Goal: Task Accomplishment & Management: Complete application form

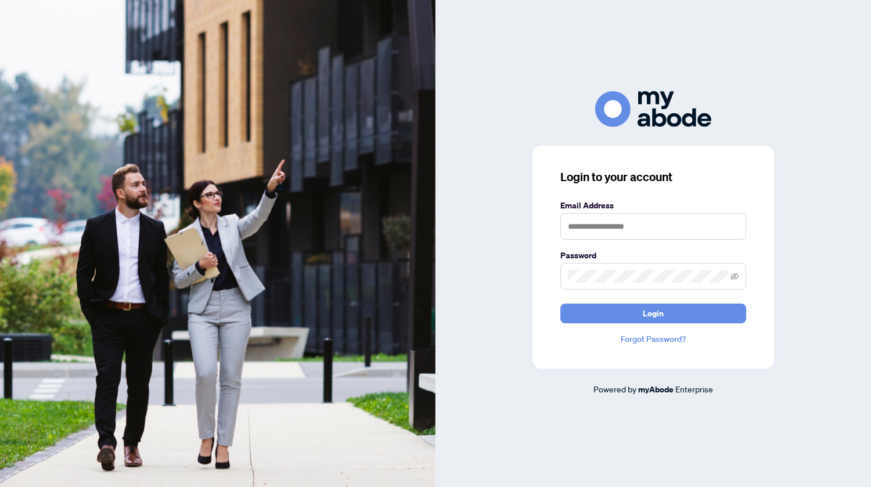
scroll to position [1982, 0]
click at [593, 222] on input "text" at bounding box center [653, 226] width 186 height 27
type input "**********"
click at [649, 312] on span "Login" at bounding box center [653, 313] width 21 height 19
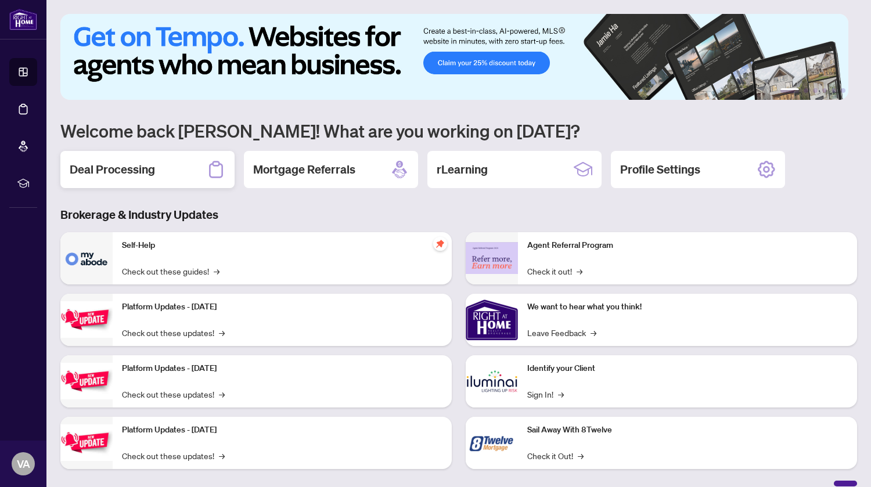
scroll to position [1982, 0]
click at [109, 167] on h2 "Deal Processing" at bounding box center [112, 169] width 85 height 16
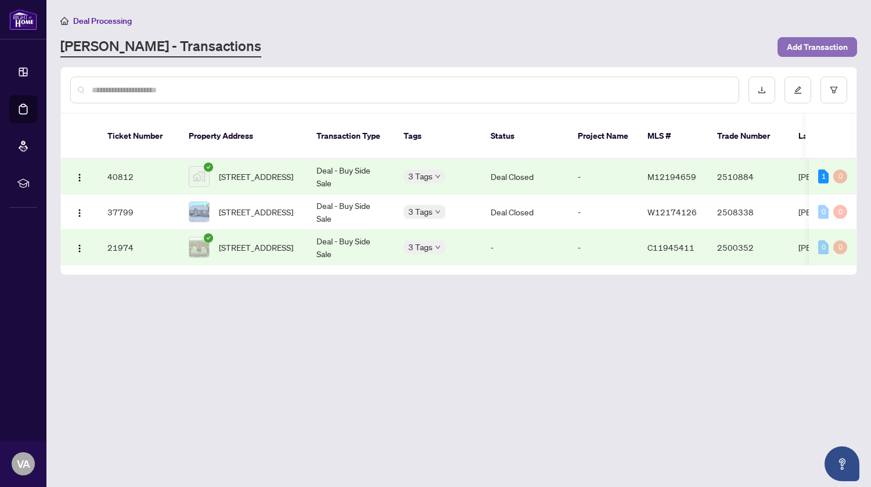
click at [808, 42] on span "Add Transaction" at bounding box center [817, 47] width 61 height 19
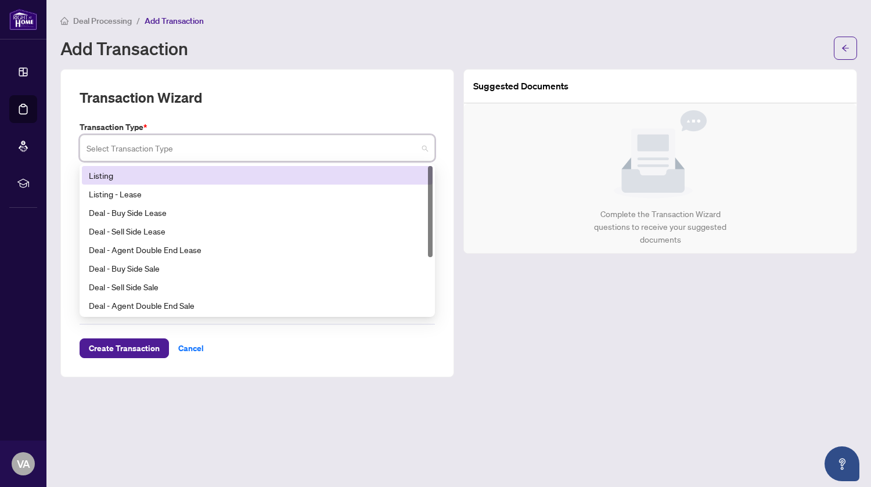
click at [142, 148] on input "search" at bounding box center [252, 150] width 331 height 26
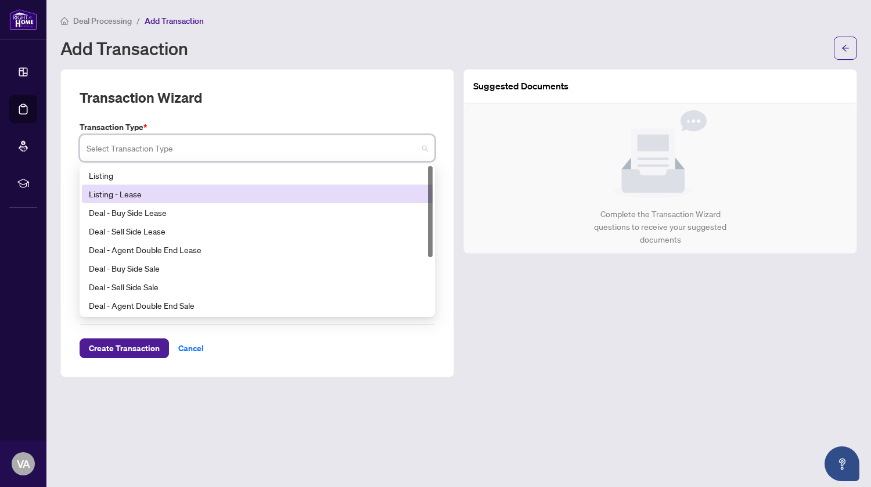
click at [128, 193] on div "Listing - Lease" at bounding box center [257, 194] width 337 height 13
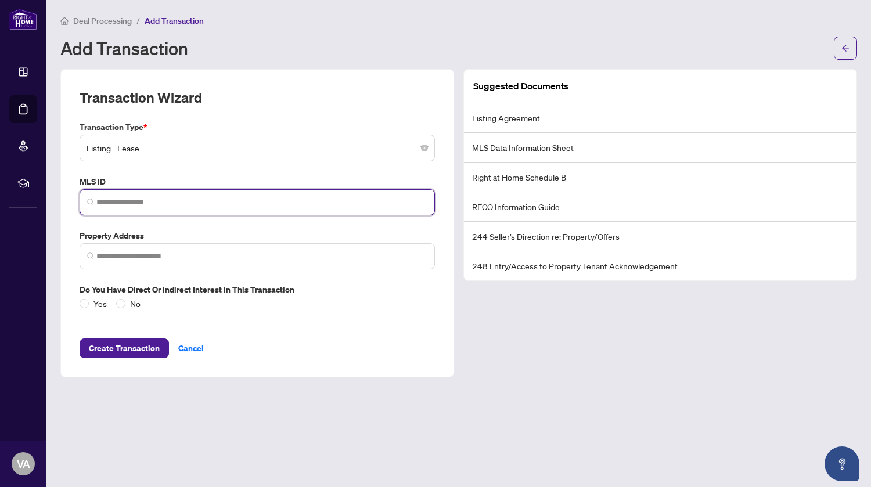
click at [127, 202] on input "search" at bounding box center [261, 202] width 331 height 12
click at [219, 201] on input "search" at bounding box center [261, 202] width 331 height 12
paste input "*********"
type input "*********"
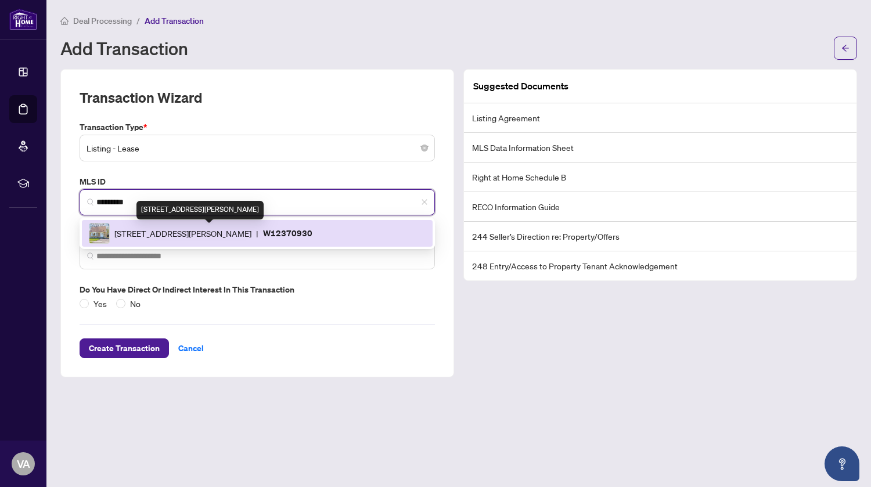
click at [202, 231] on span "10 Woodbury Pl, Toronto, Ontario M8W 1Y1, Canada" at bounding box center [182, 233] width 137 height 13
type input "**********"
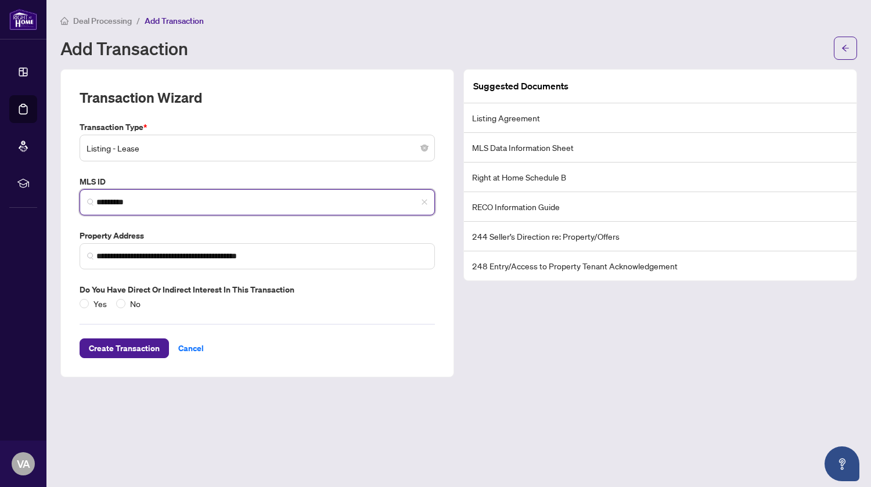
type input "*********"
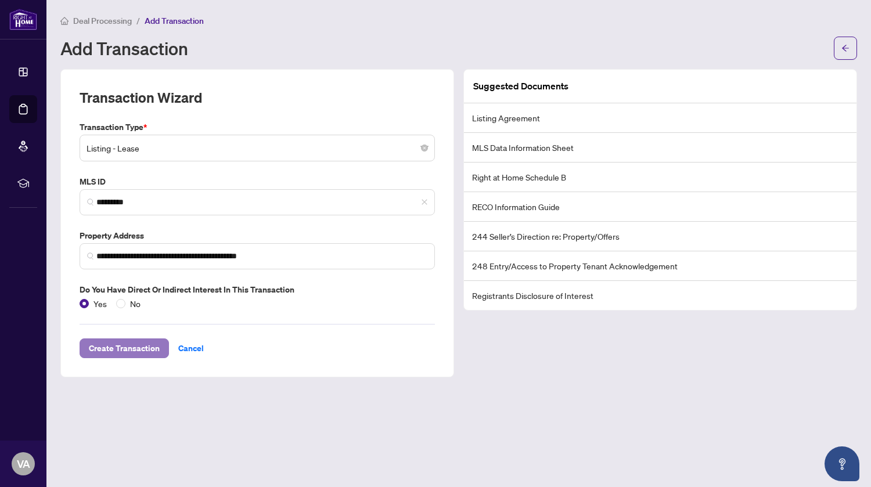
click at [131, 351] on span "Create Transaction" at bounding box center [124, 348] width 71 height 19
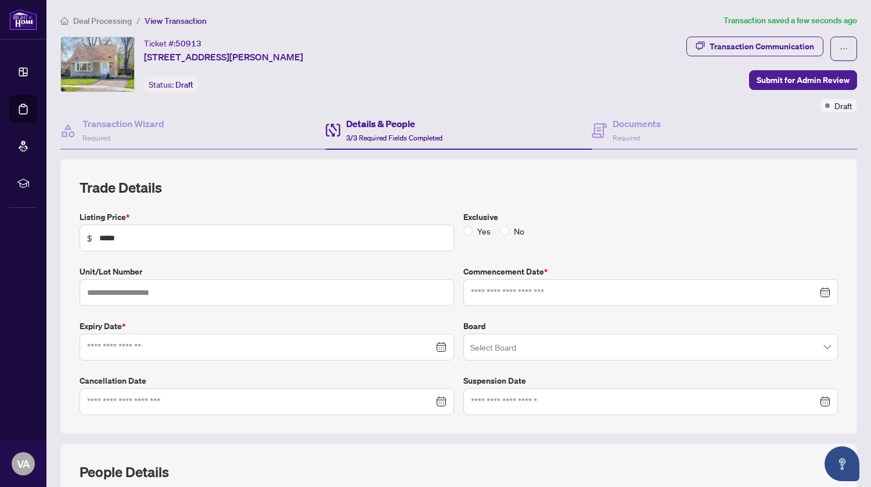
type input "**********"
click at [509, 350] on input "search" at bounding box center [645, 349] width 350 height 26
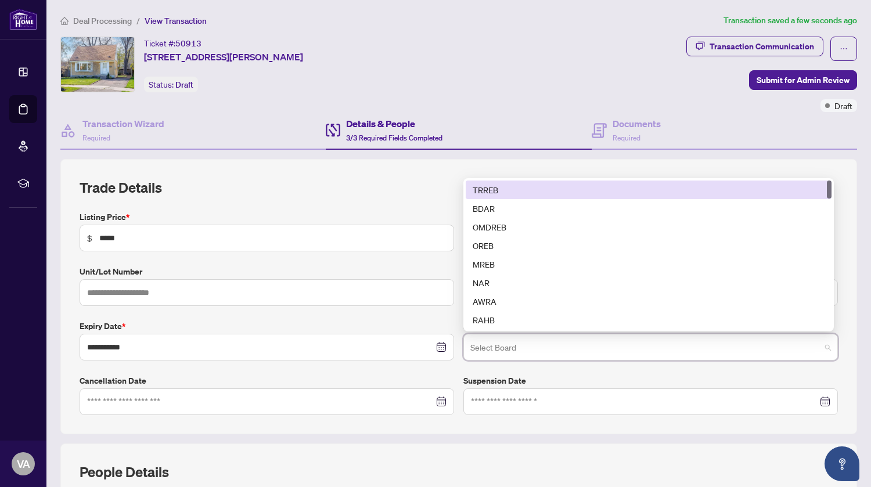
click at [488, 190] on div "TRREB" at bounding box center [649, 189] width 352 height 13
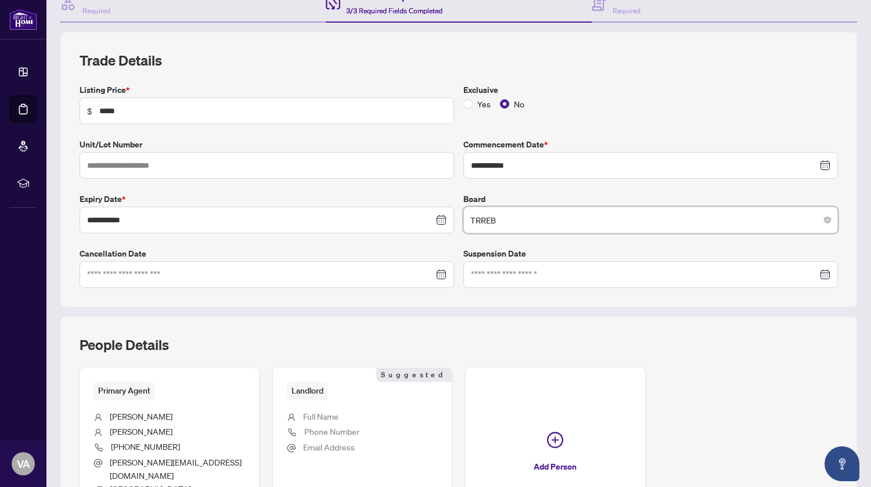
scroll to position [229, 0]
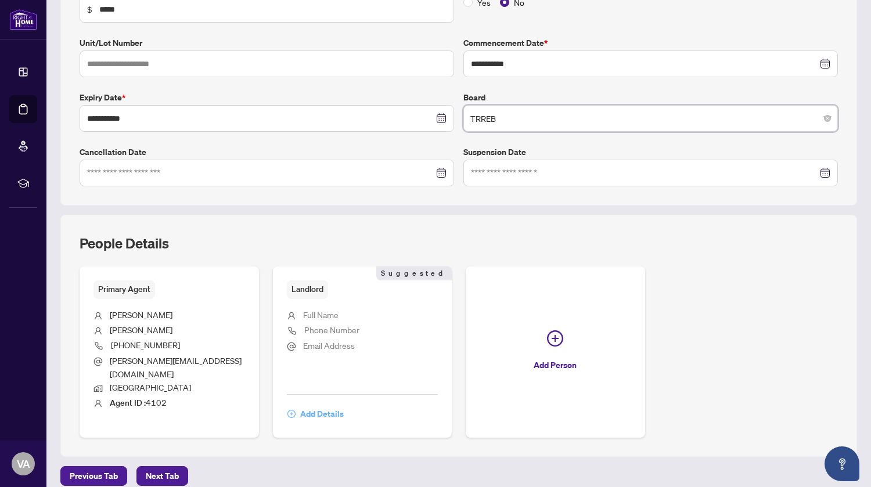
click at [301, 405] on span "Add Details" at bounding box center [322, 414] width 44 height 19
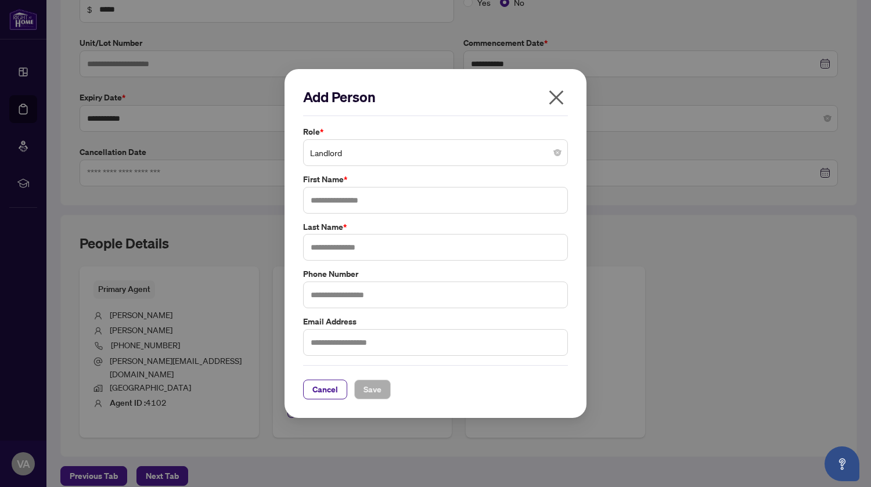
click at [340, 160] on span "Landlord" at bounding box center [435, 153] width 251 height 22
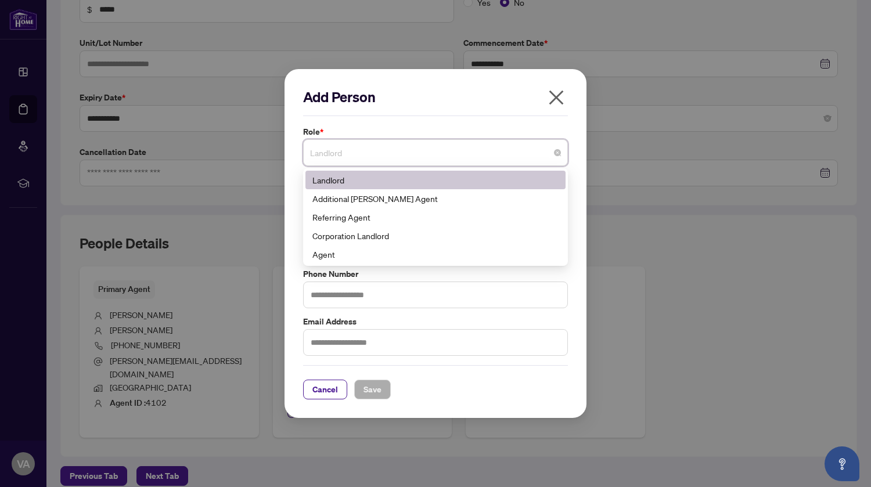
click at [332, 177] on div "Landlord" at bounding box center [435, 180] width 246 height 13
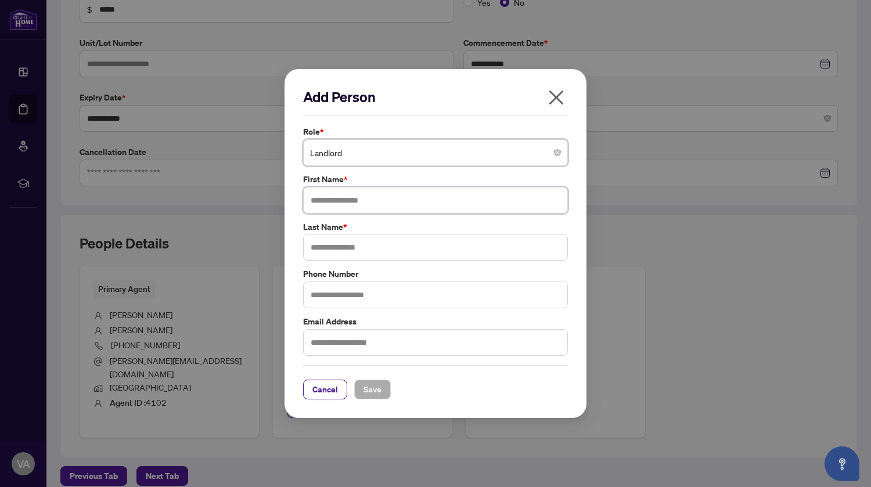
click at [337, 200] on input "text" at bounding box center [435, 200] width 265 height 27
type input "******"
click at [326, 247] on input "text" at bounding box center [435, 247] width 265 height 27
type input "*****"
click at [375, 390] on span "Save" at bounding box center [372, 389] width 18 height 19
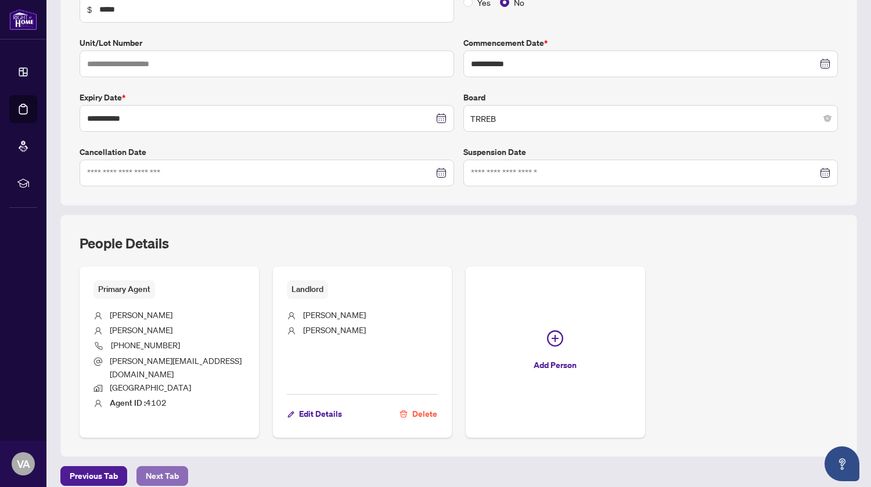
click at [160, 467] on span "Next Tab" at bounding box center [162, 476] width 33 height 19
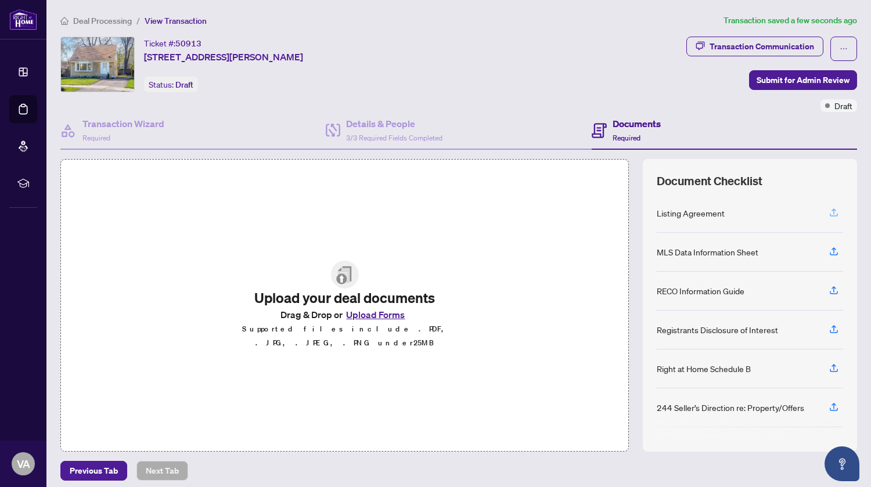
click at [829, 211] on icon "button" at bounding box center [834, 212] width 10 height 10
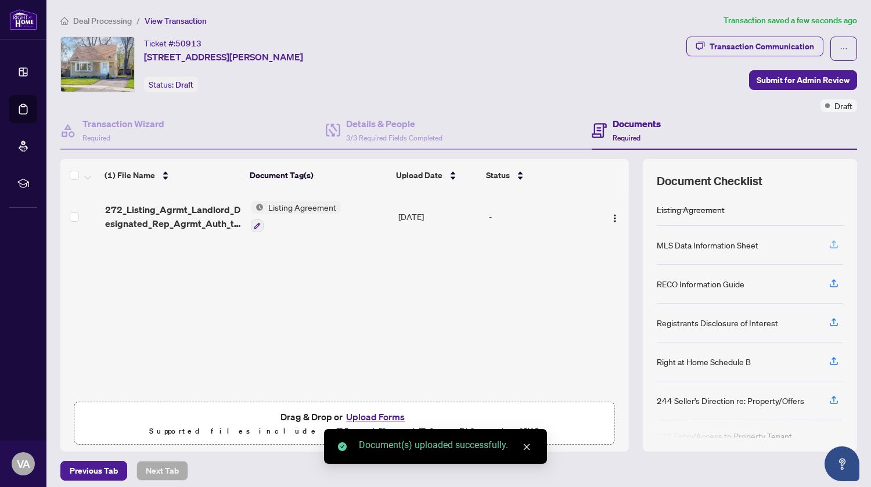
click at [829, 244] on icon "button" at bounding box center [834, 244] width 10 height 10
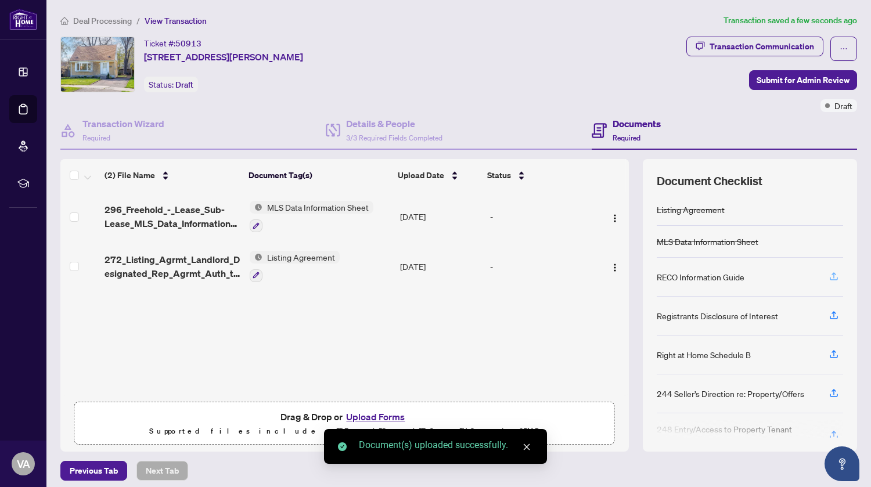
click at [831, 272] on icon "button" at bounding box center [833, 275] width 5 height 6
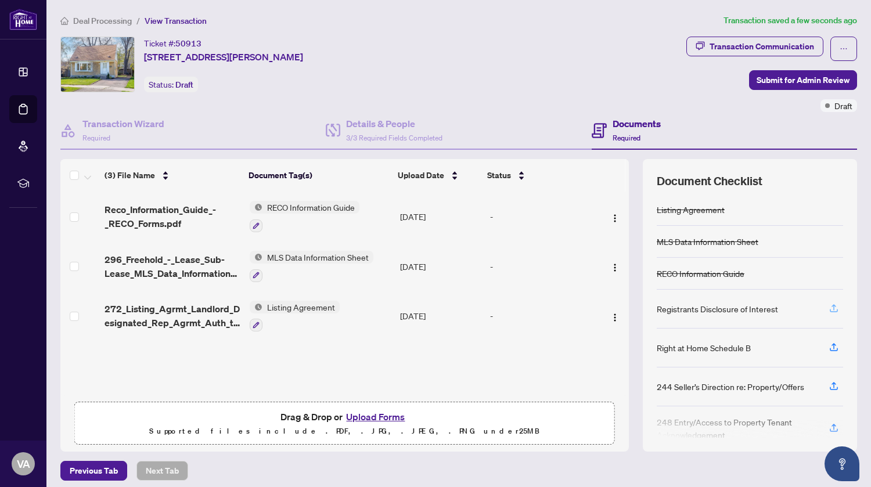
click at [829, 309] on icon "button" at bounding box center [834, 308] width 10 height 10
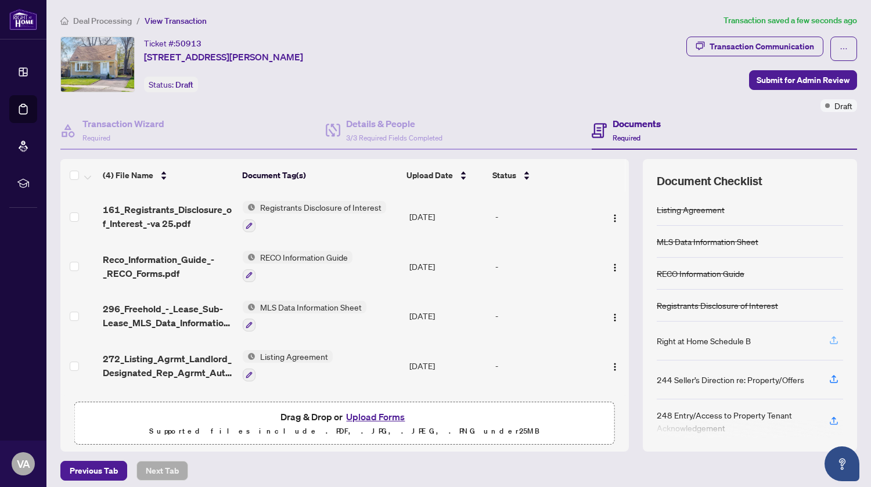
click at [829, 339] on icon "button" at bounding box center [834, 340] width 10 height 10
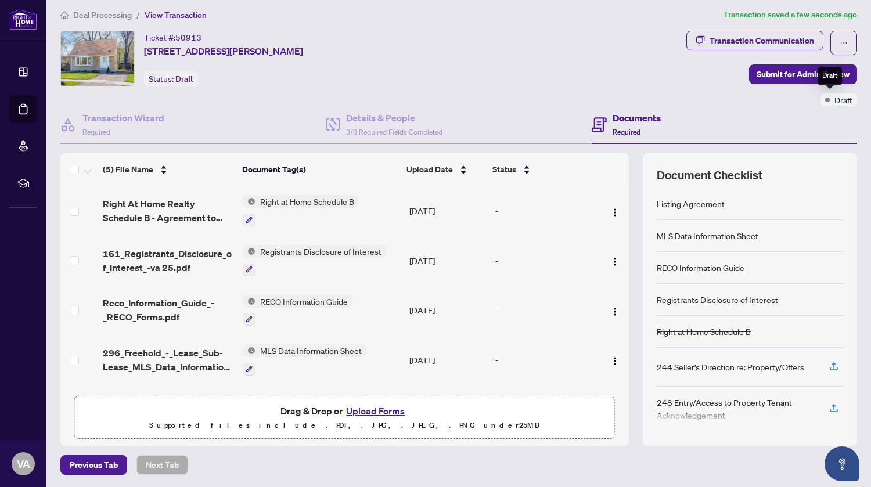
click at [834, 100] on span "Draft" at bounding box center [843, 99] width 18 height 13
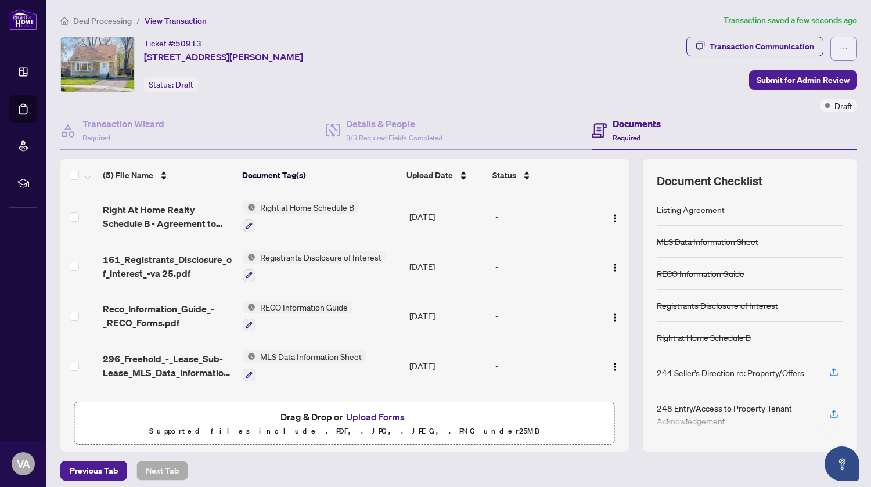
click at [840, 46] on icon "ellipsis" at bounding box center [844, 49] width 8 height 8
click at [252, 98] on div "Ticket #: 50913 10 Woodbury Pl, Toronto, Ontario M8W 1Y1, Canada Status: Draft" at bounding box center [371, 74] width 626 height 75
click at [603, 125] on div "Documents Required" at bounding box center [626, 130] width 69 height 27
click at [632, 125] on h4 "Documents" at bounding box center [637, 124] width 48 height 14
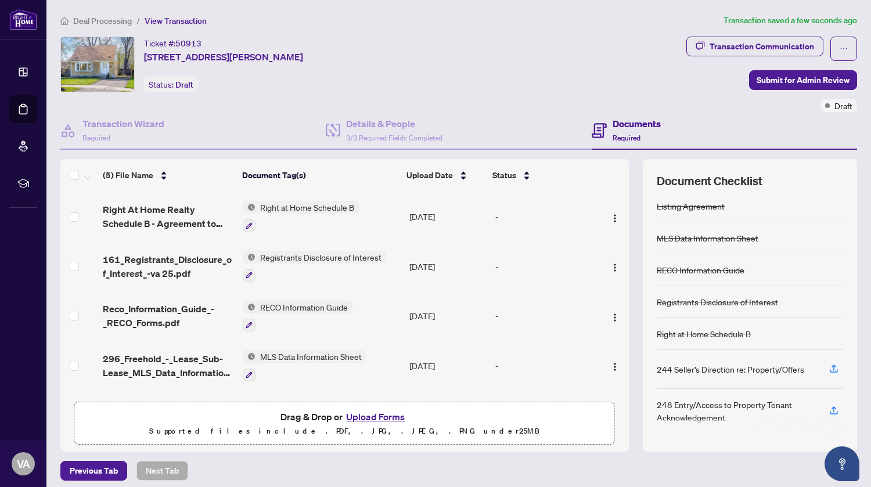
scroll to position [6, 0]
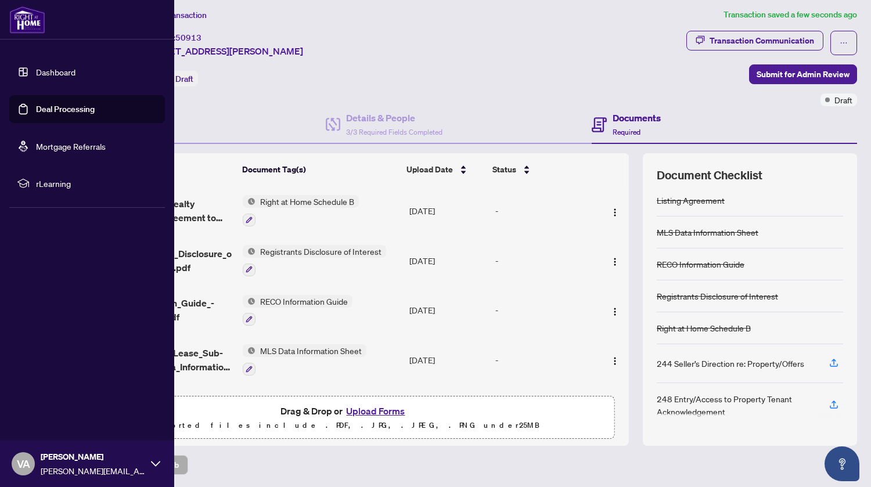
click at [26, 457] on span "VA" at bounding box center [23, 464] width 13 height 16
click at [50, 391] on span "Logout" at bounding box center [47, 395] width 26 height 19
